Goal: Information Seeking & Learning: Learn about a topic

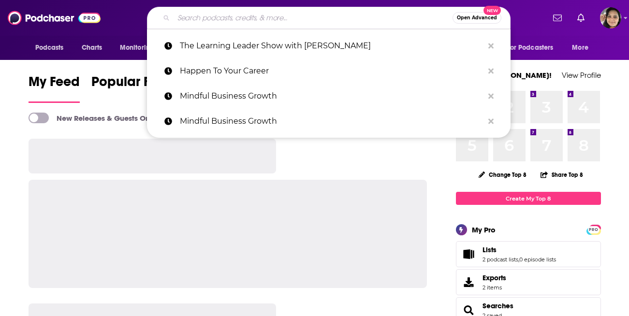
click at [328, 20] on input "Search podcasts, credits, & more..." at bounding box center [313, 17] width 279 height 15
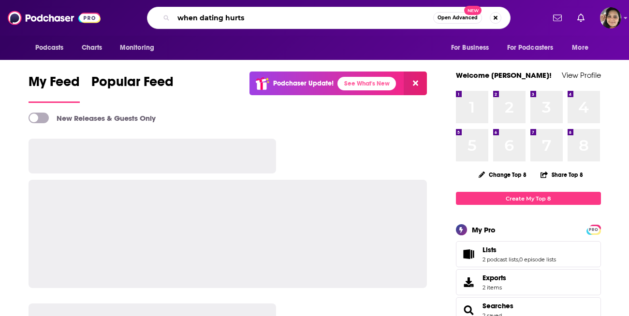
type input "when dating hurts"
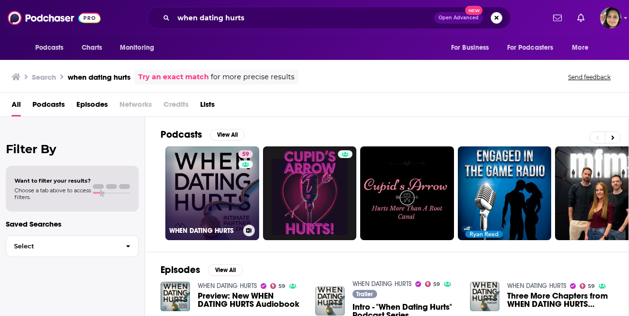
click at [208, 188] on link "59 WHEN DATING HURTS" at bounding box center [212, 193] width 94 height 94
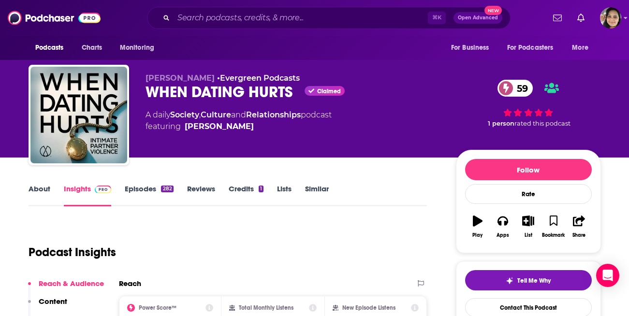
click at [143, 190] on link "Episodes 282" at bounding box center [149, 195] width 48 height 22
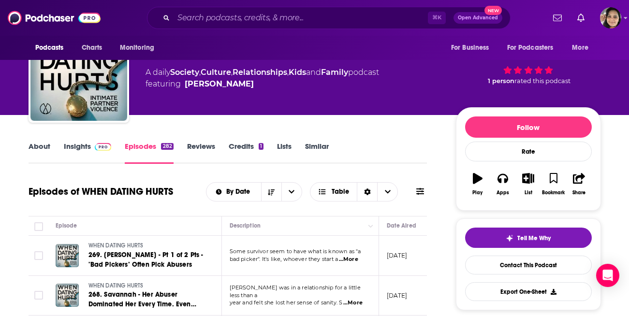
scroll to position [56, 0]
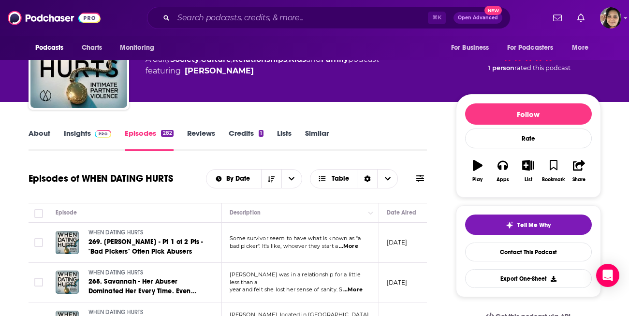
click at [73, 133] on link "Insights" at bounding box center [88, 140] width 48 height 22
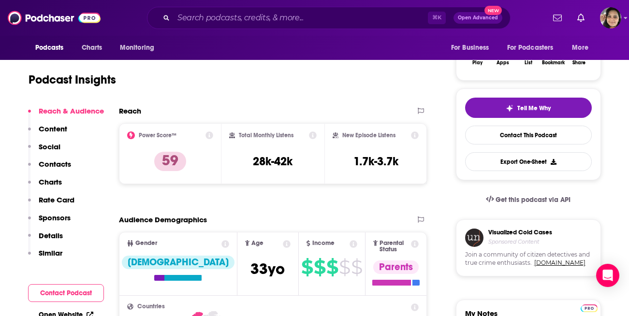
scroll to position [173, 0]
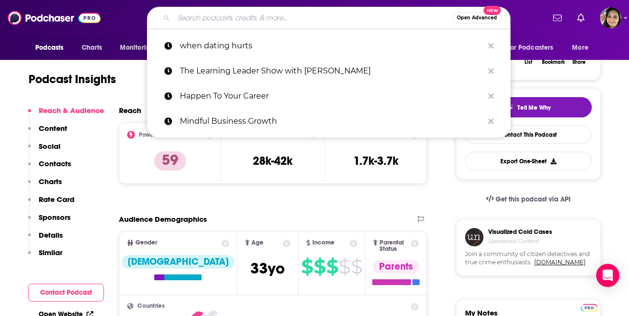
click at [259, 16] on input "Search podcasts, credits, & more..." at bounding box center [313, 17] width 279 height 15
paste input "Talks with [PERSON_NAME]"
type input "Talks with [PERSON_NAME]"
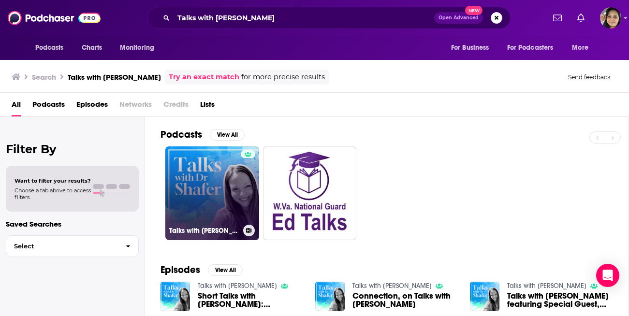
click at [235, 188] on link "Talks with [PERSON_NAME]" at bounding box center [212, 193] width 94 height 94
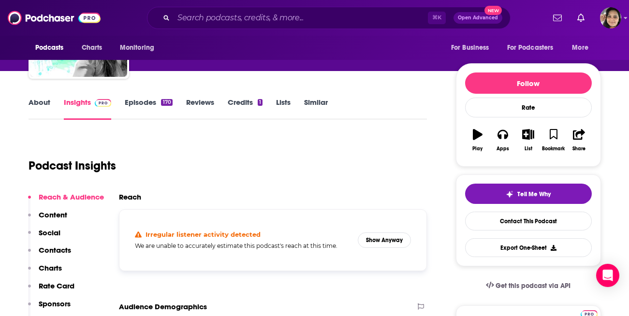
scroll to position [83, 0]
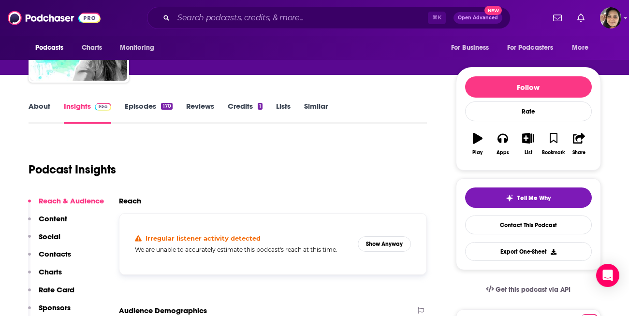
click at [141, 107] on link "Episodes 170" at bounding box center [148, 113] width 47 height 22
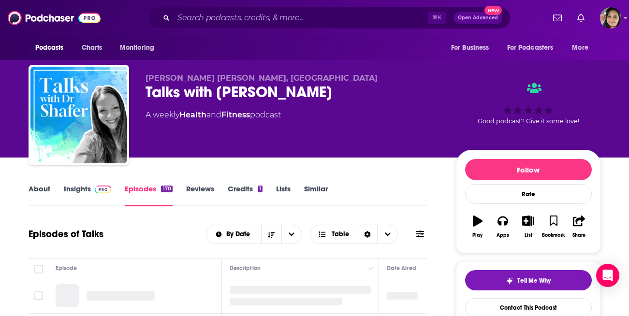
scroll to position [184, 0]
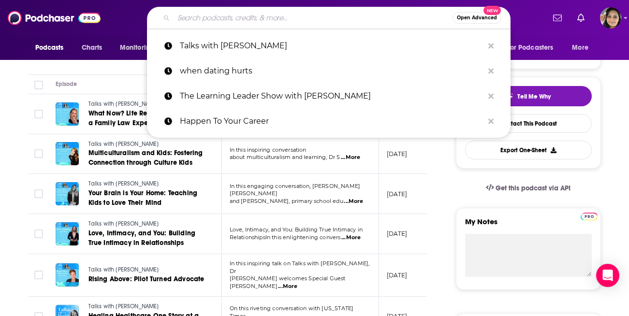
click at [237, 13] on input "Search podcasts, credits, & more..." at bounding box center [313, 17] width 279 height 15
paste input "The Lazy Mom Podcast"
type input "The Lazy Mom Podcast"
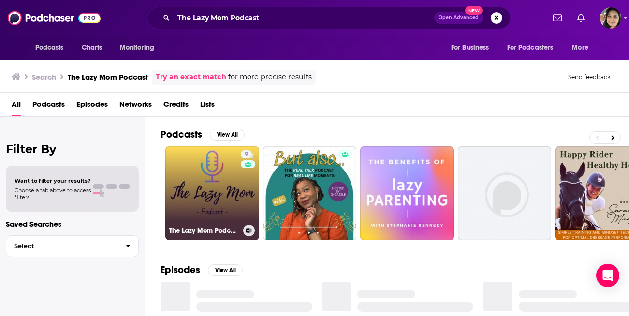
click at [186, 206] on link "9 The Lazy Mom Podcast" at bounding box center [212, 193] width 94 height 94
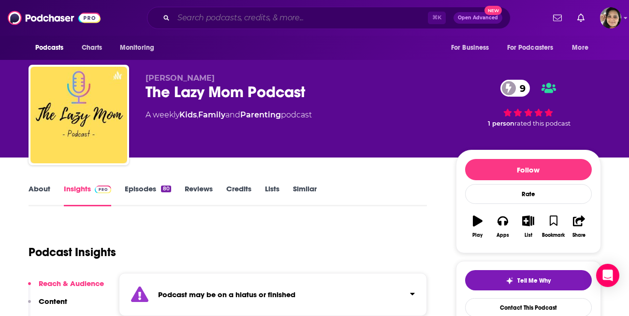
click at [232, 15] on input "Search podcasts, credits, & more..." at bounding box center [301, 17] width 254 height 15
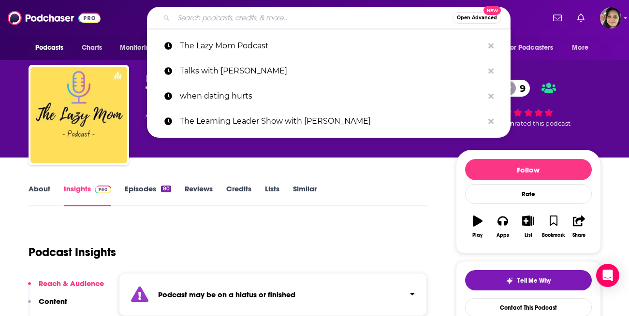
paste input "The Good Enough Momprenuer"
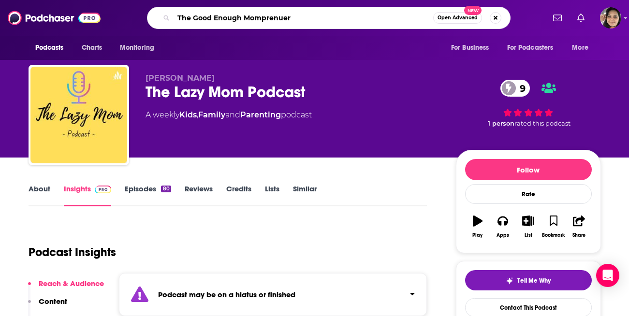
drag, startPoint x: 192, startPoint y: 19, endPoint x: 133, endPoint y: 19, distance: 59.0
click at [133, 19] on div "The Good Enough Momprenuer Open Advanced New" at bounding box center [328, 18] width 431 height 22
type input "Good Enough Momprenuer"
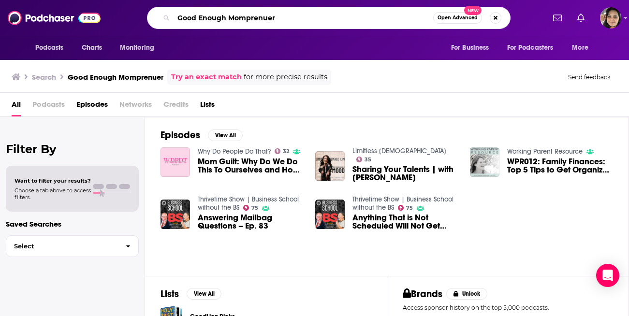
click at [179, 18] on input "Good Enough Momprenuer" at bounding box center [304, 17] width 260 height 15
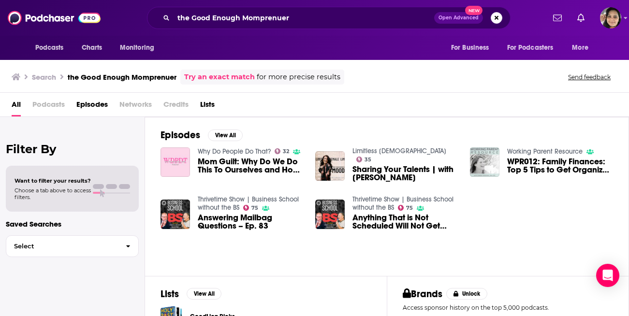
click at [119, 66] on div "Search the Good Enough Momprenuer Try an exact match for more precise results S…" at bounding box center [314, 75] width 629 height 35
click at [51, 106] on span "Podcasts" at bounding box center [48, 107] width 32 height 20
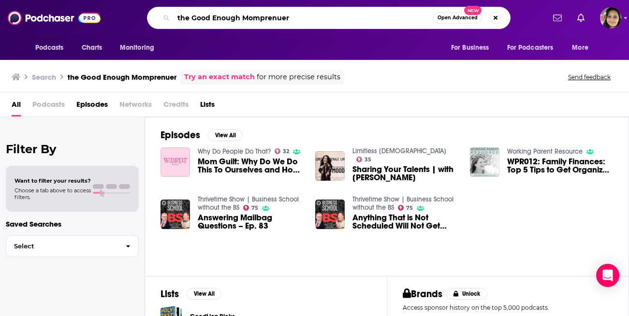
click at [241, 19] on input "the Good Enough Momprenuer" at bounding box center [304, 17] width 260 height 15
click at [225, 138] on button "View All" at bounding box center [225, 136] width 35 height 12
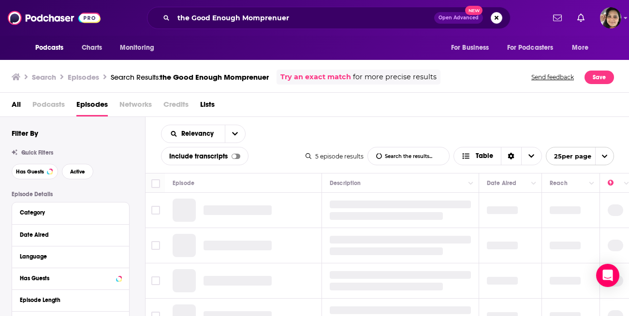
click at [84, 77] on h3 "Episodes" at bounding box center [83, 77] width 31 height 9
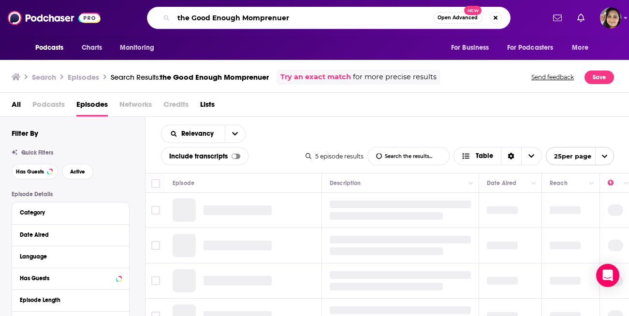
drag, startPoint x: 189, startPoint y: 16, endPoint x: 163, endPoint y: 20, distance: 25.9
click at [163, 20] on div "the Good Enough Momprenuer Open Advanced New" at bounding box center [329, 18] width 364 height 22
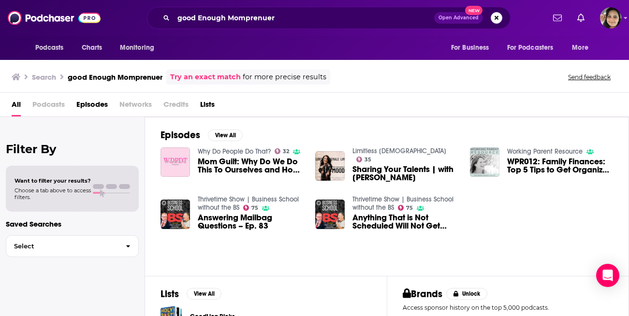
click at [271, 26] on div "good Enough Momprenuer Open Advanced New" at bounding box center [329, 18] width 364 height 22
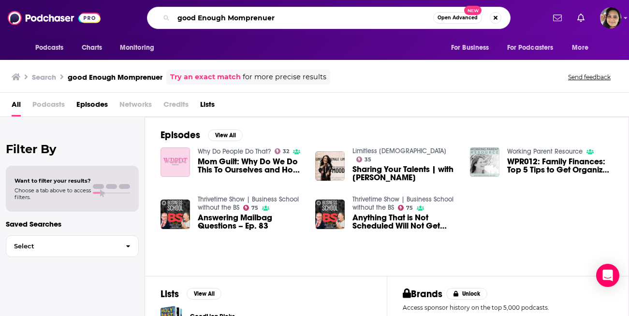
click at [264, 16] on input "good Enough Momprenuer" at bounding box center [304, 17] width 260 height 15
paste input "Resilient Entrepreneurs"
type input "Resilient Entrepreneurs"
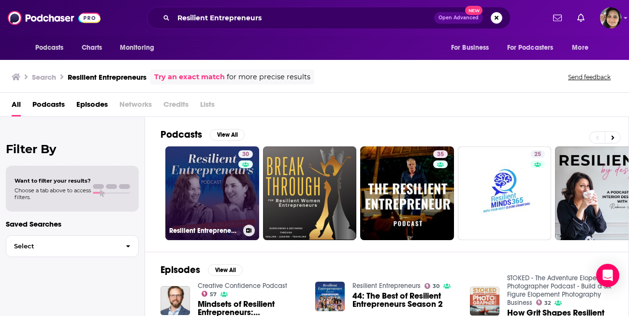
click at [214, 203] on link "30 Resilient Entrepreneurs" at bounding box center [212, 193] width 94 height 94
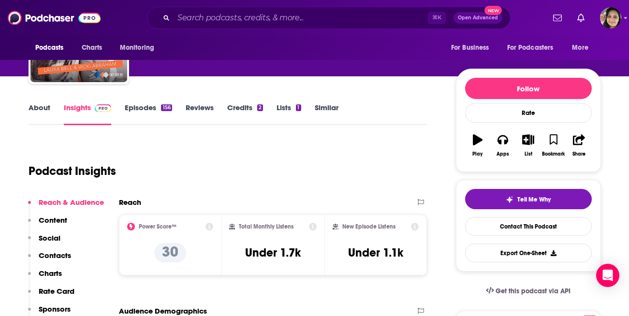
scroll to position [83, 0]
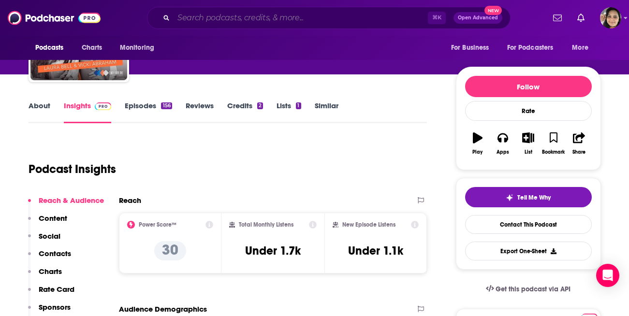
click at [255, 20] on input "Search podcasts, credits, & more..." at bounding box center [301, 17] width 254 height 15
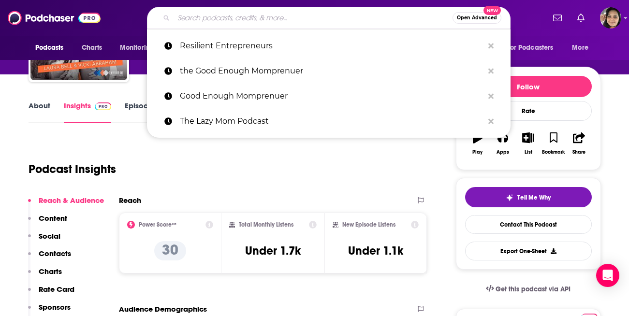
paste input "Silhouettes of Success"
type input "Silhouettes of Success"
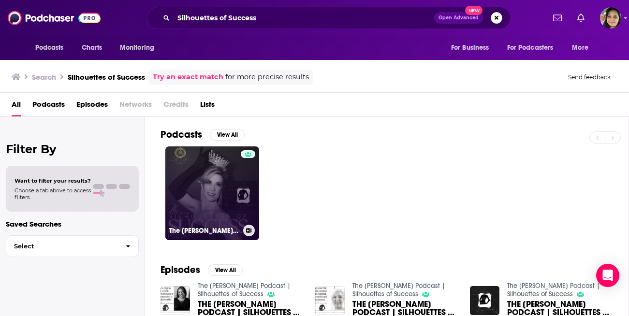
click at [223, 187] on link "The [PERSON_NAME] Podcast | Silhouettes of Success" at bounding box center [212, 193] width 94 height 94
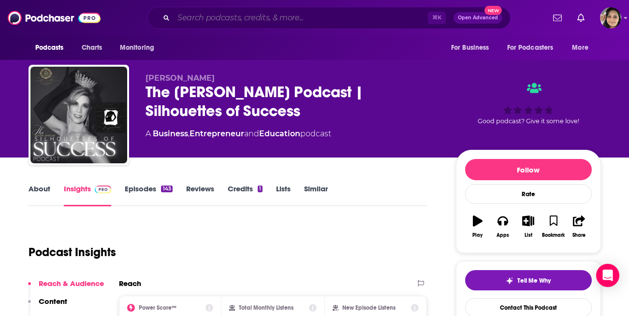
click at [244, 17] on input "Search podcasts, credits, & more..." at bounding box center [301, 17] width 254 height 15
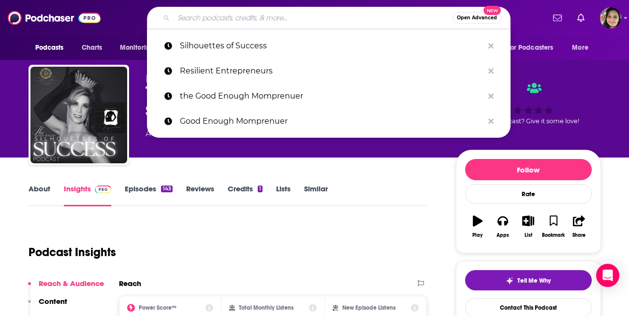
paste input "The Indomitable Podcast"
type input "The Indomitable Podcast"
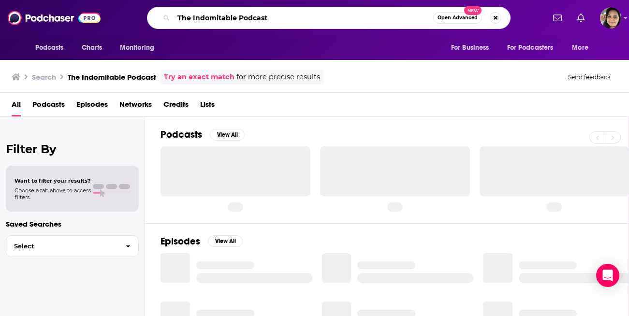
click at [279, 13] on input "The Indomitable Podcast" at bounding box center [304, 17] width 260 height 15
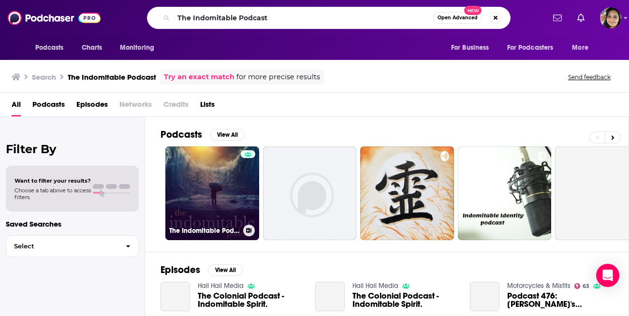
click at [203, 193] on link "The Indomitable Podcast" at bounding box center [212, 193] width 94 height 94
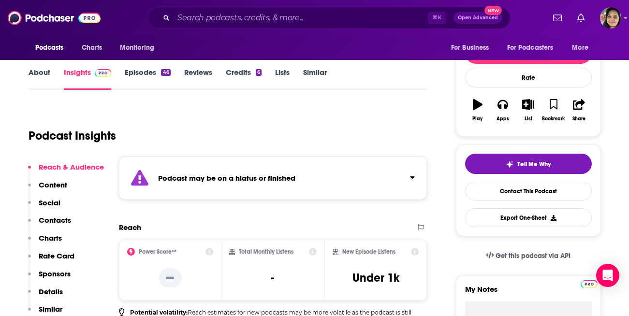
scroll to position [117, 0]
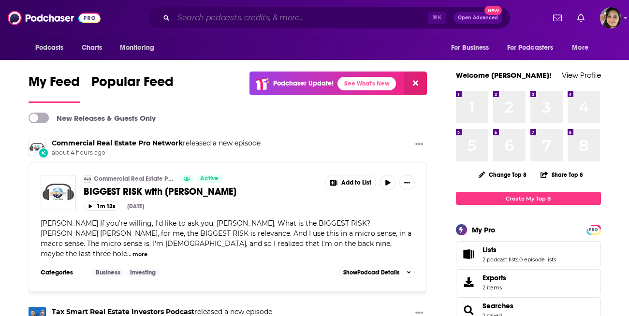
click at [248, 17] on input "Search podcasts, credits, & more..." at bounding box center [301, 17] width 254 height 15
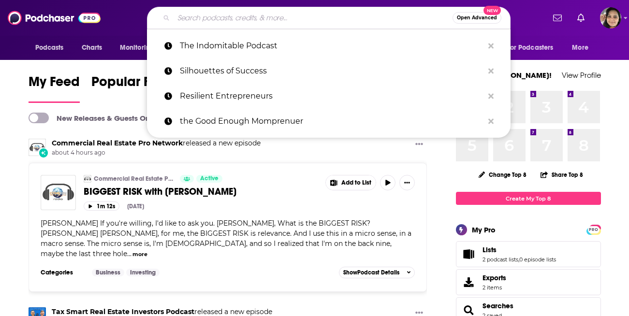
paste input "Dominate Your Day"
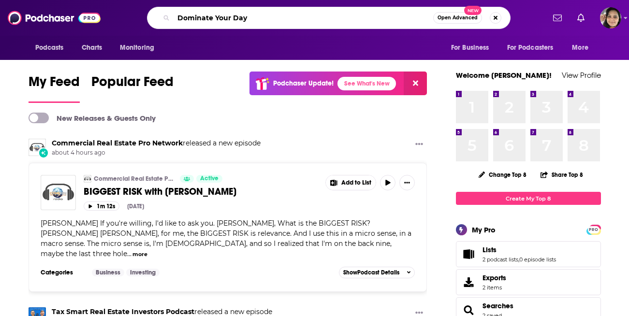
type input "Dominate Your Day"
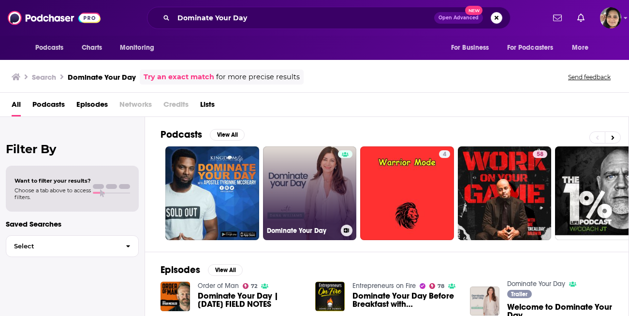
click at [293, 184] on link "Dominate Your Day" at bounding box center [310, 193] width 94 height 94
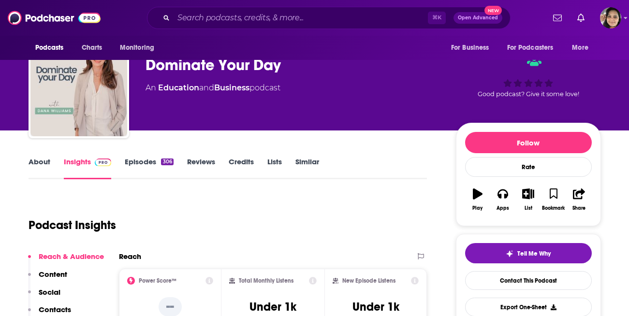
scroll to position [89, 0]
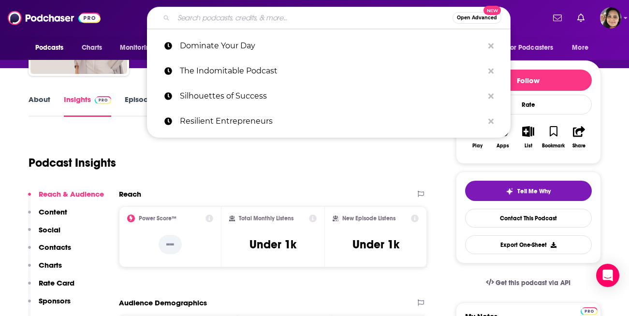
click at [222, 20] on input "Search podcasts, credits, & more..." at bounding box center [313, 17] width 279 height 15
paste input "OnTheStacks with Bill Corcoran Jr."
type input "OnTheStacks with Bill Corcoran Jr."
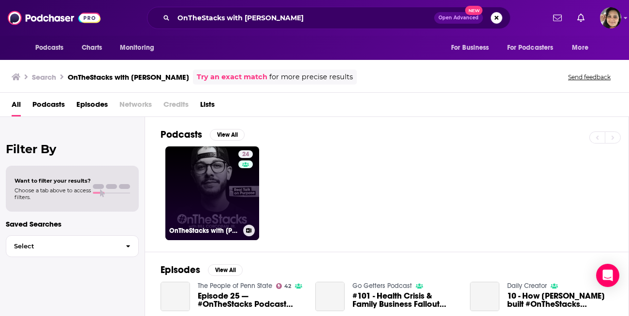
click at [213, 197] on link "24 OnTheStacks with Bill Corcoran Jr." at bounding box center [212, 193] width 94 height 94
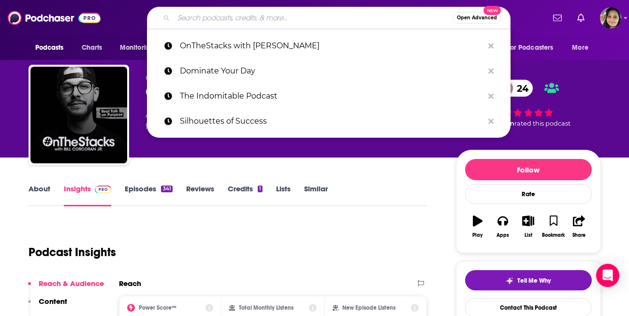
click at [204, 20] on input "Search podcasts, credits, & more..." at bounding box center [313, 17] width 279 height 15
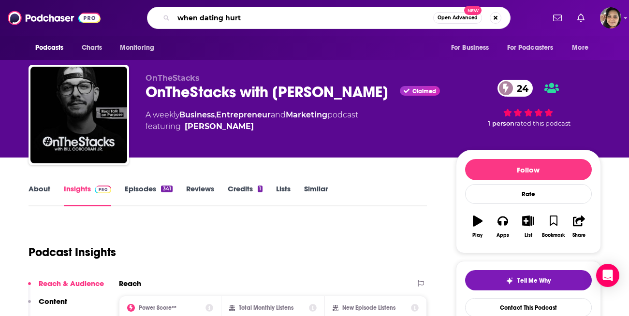
type input "when dating hurts"
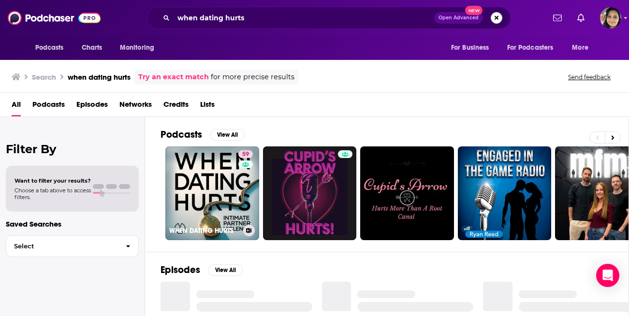
click at [217, 167] on link "59 WHEN DATING HURTS" at bounding box center [212, 193] width 94 height 94
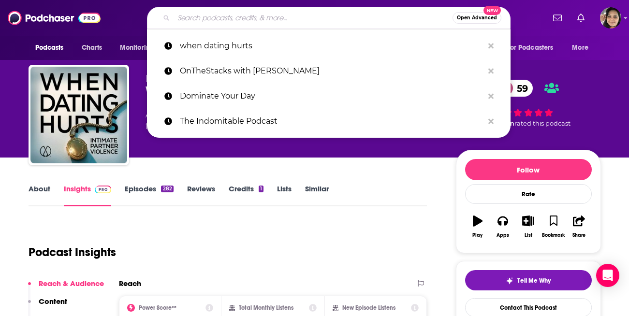
click at [269, 20] on input "Search podcasts, credits, & more..." at bounding box center [313, 17] width 279 height 15
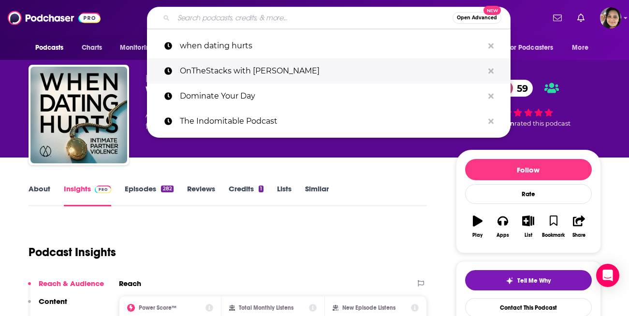
click at [260, 76] on p "OnTheStacks with Bill Corcoran Jr." at bounding box center [332, 70] width 304 height 25
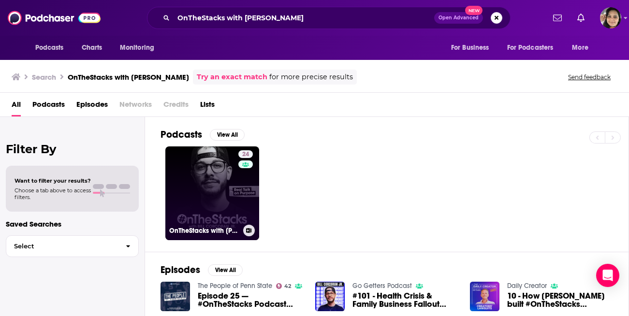
click at [193, 163] on link "24 OnTheStacks with Bill Corcoran Jr." at bounding box center [212, 193] width 94 height 94
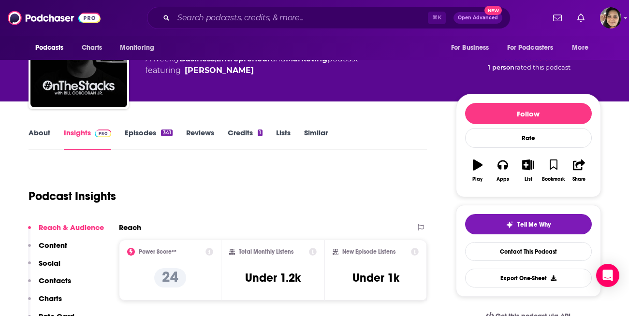
scroll to position [57, 0]
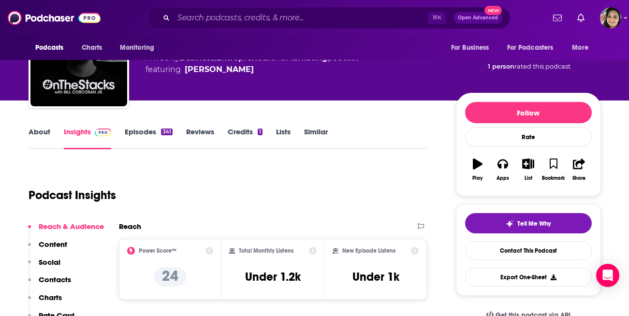
click at [146, 131] on link "Episodes 341" at bounding box center [148, 138] width 47 height 22
